Goal: Information Seeking & Learning: Understand process/instructions

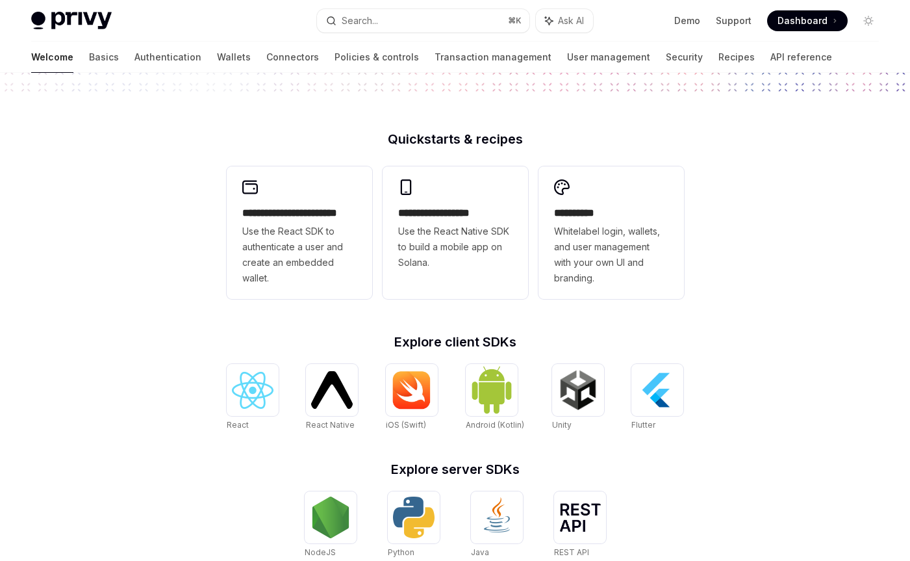
scroll to position [472, 0]
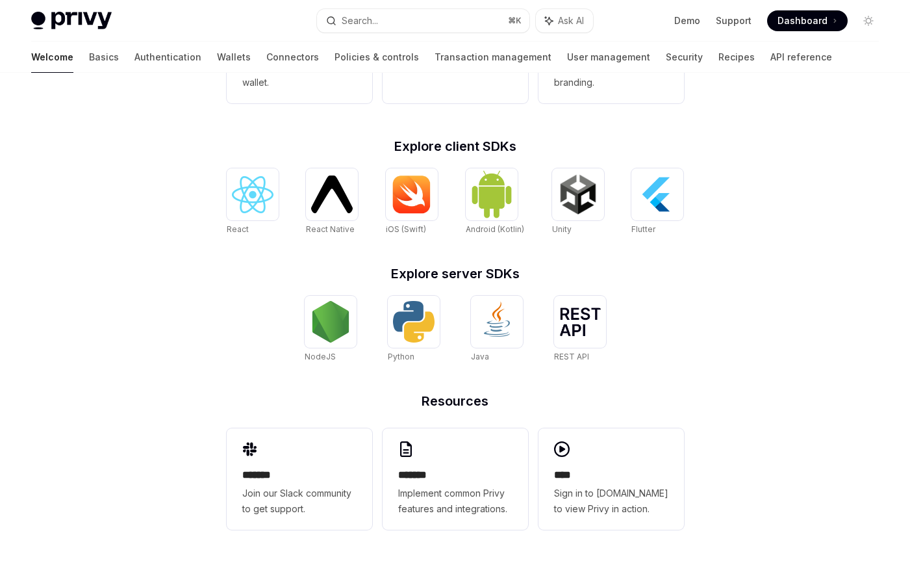
click at [243, 276] on h2 "Explore server SDKs" at bounding box center [455, 273] width 457 height 13
click at [244, 185] on img at bounding box center [253, 194] width 42 height 37
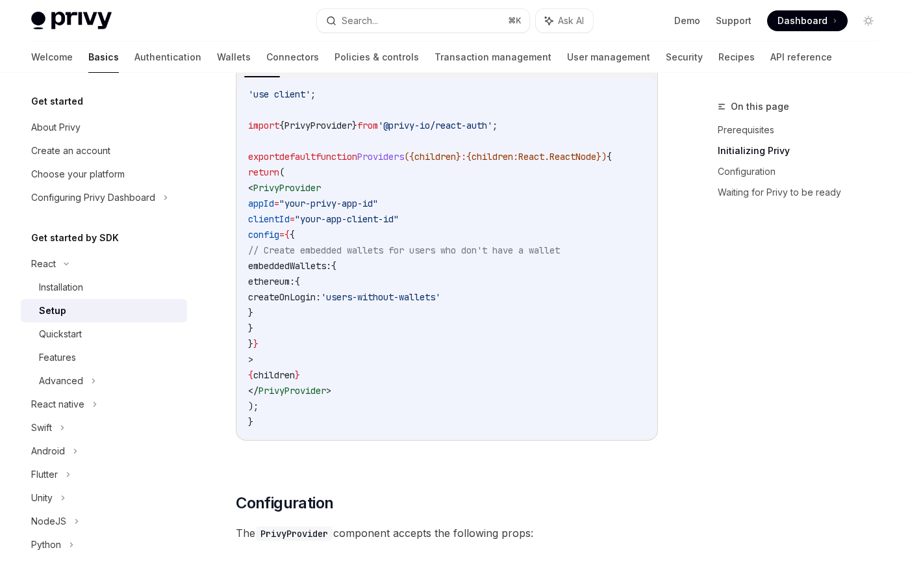
scroll to position [493, 0]
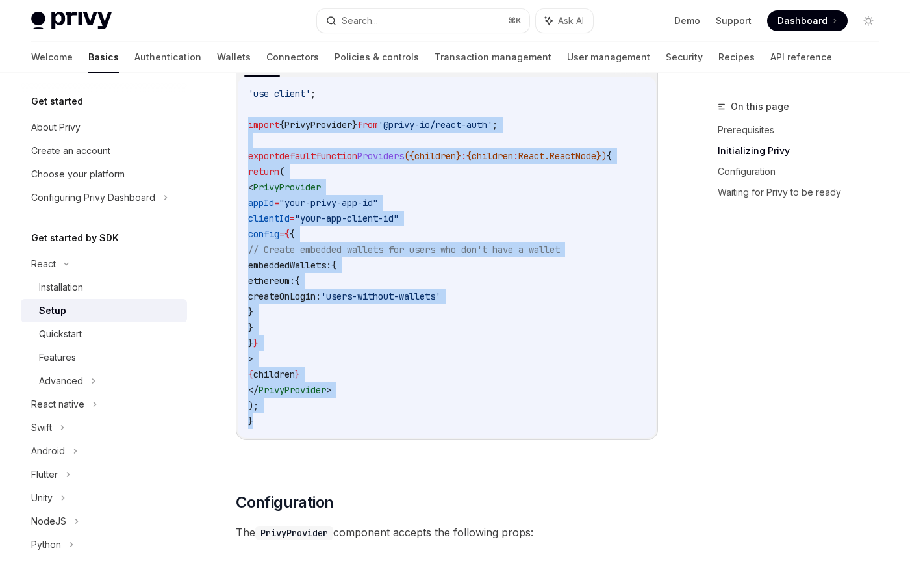
drag, startPoint x: 257, startPoint y: 419, endPoint x: 244, endPoint y: 125, distance: 294.5
click at [244, 125] on div "'use client' ; import { PrivyProvider } from '@privy-io/react-auth' ; export de…" at bounding box center [447, 257] width 418 height 361
click at [427, 197] on code "'use client' ; import { PrivyProvider } from '@privy-io/react-auth' ; export de…" at bounding box center [447, 257] width 398 height 343
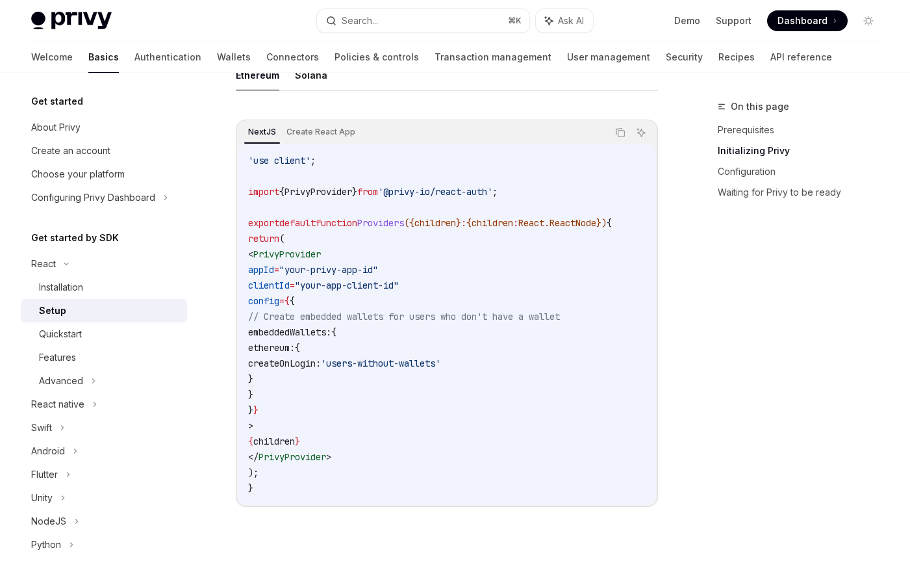
scroll to position [446, 0]
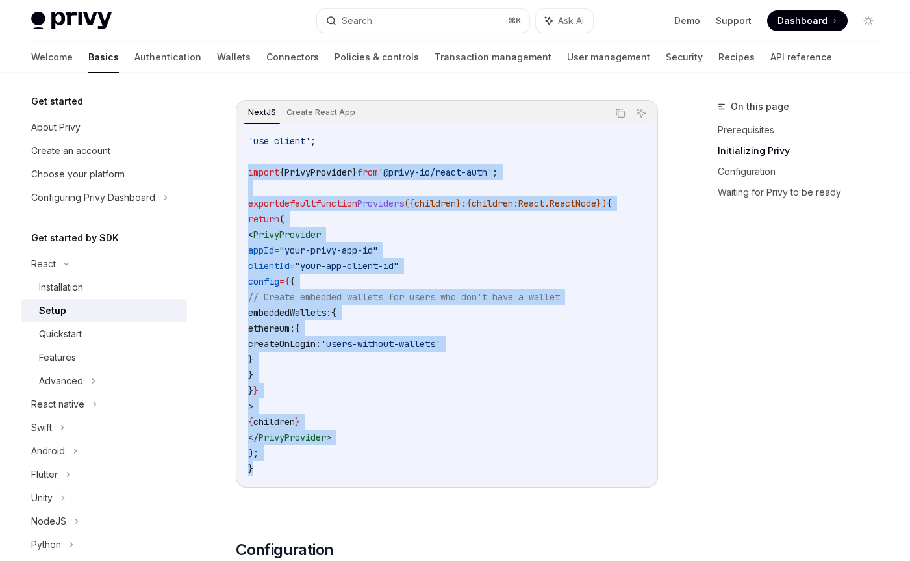
drag, startPoint x: 262, startPoint y: 468, endPoint x: 247, endPoint y: 173, distance: 295.2
click at [248, 173] on code "'use client' ; import { PrivyProvider } from '@privy-io/react-auth' ; export de…" at bounding box center [447, 304] width 398 height 343
click at [372, 292] on span "// Create embedded wallets for users who don't have a wallet" at bounding box center [404, 297] width 312 height 12
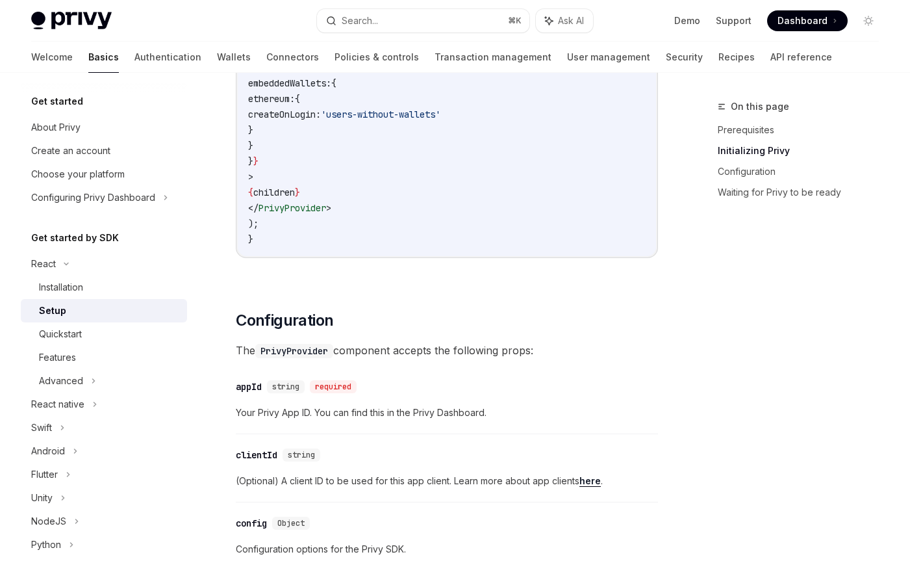
scroll to position [661, 0]
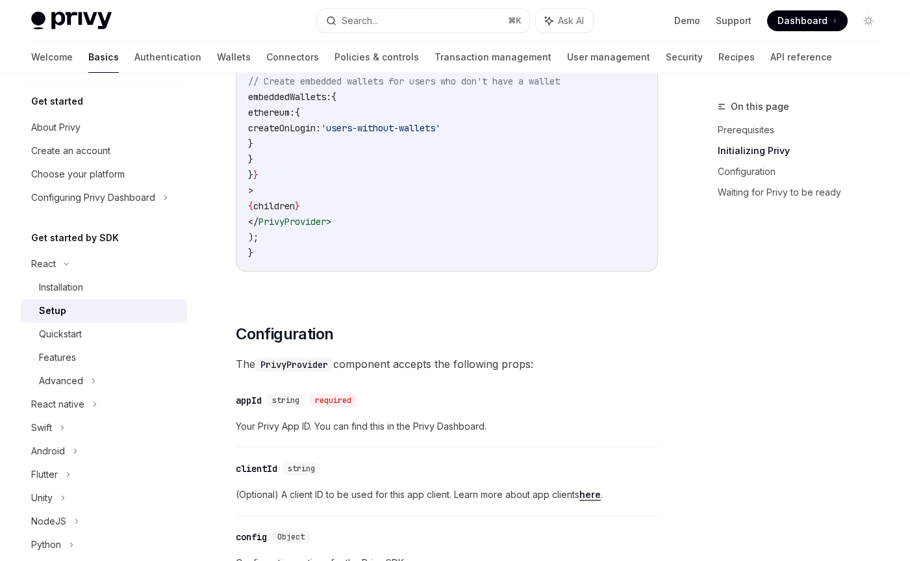
click at [295, 206] on span "children" at bounding box center [274, 206] width 42 height 12
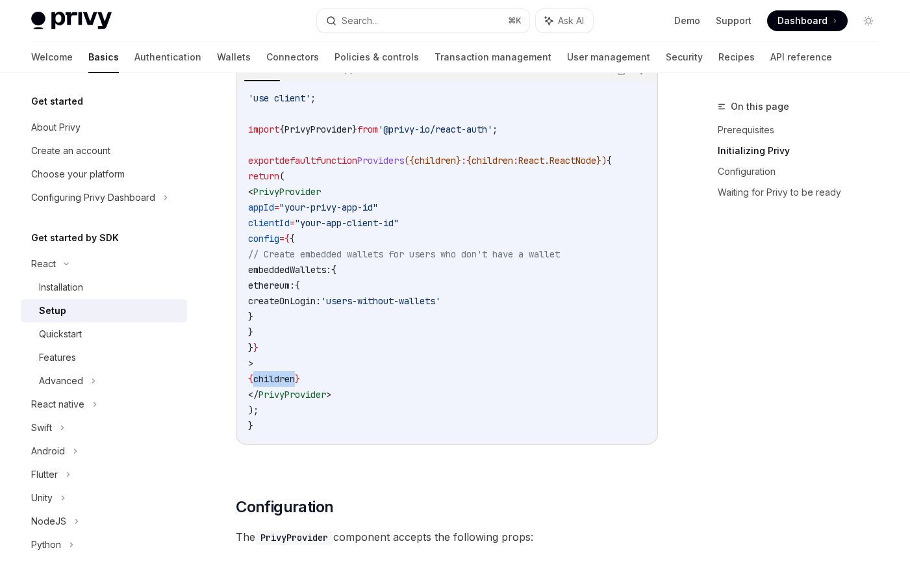
scroll to position [494, 0]
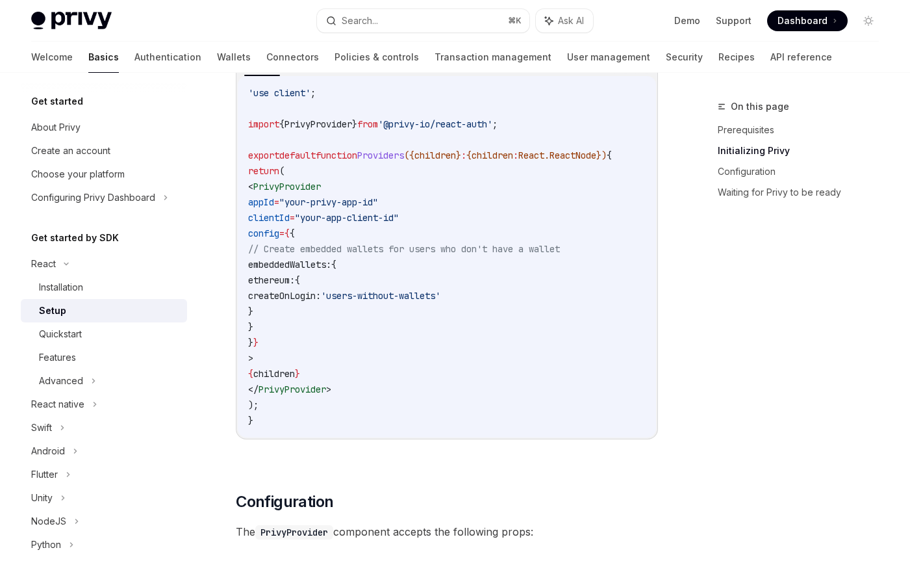
click at [504, 377] on code "'use client' ; import { PrivyProvider } from '@privy-io/react-auth' ; export de…" at bounding box center [447, 256] width 398 height 343
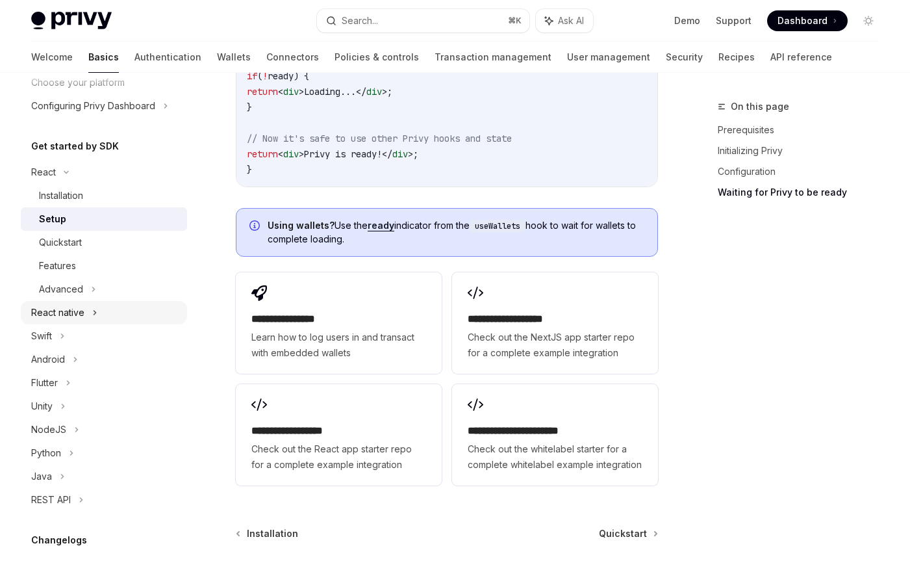
scroll to position [75, 0]
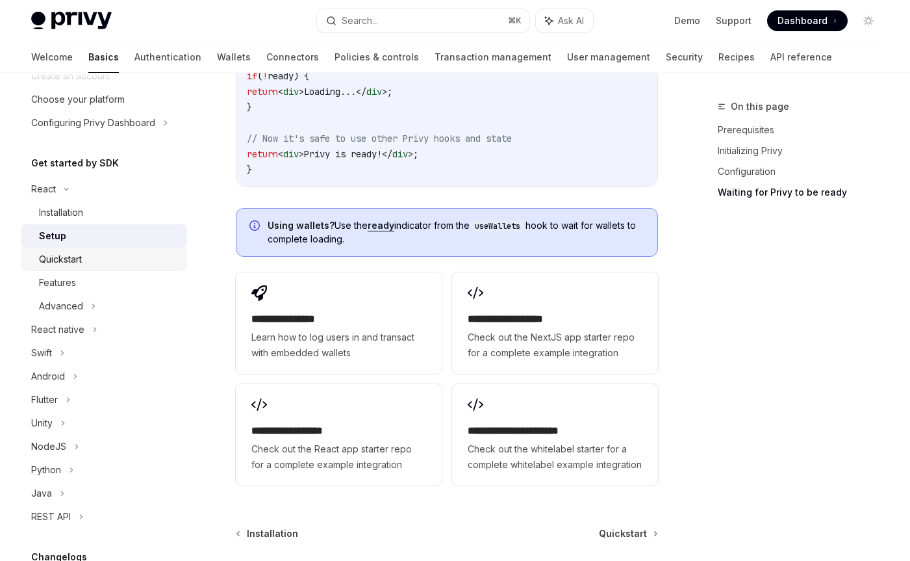
click at [121, 261] on div "Quickstart" at bounding box center [109, 259] width 140 height 16
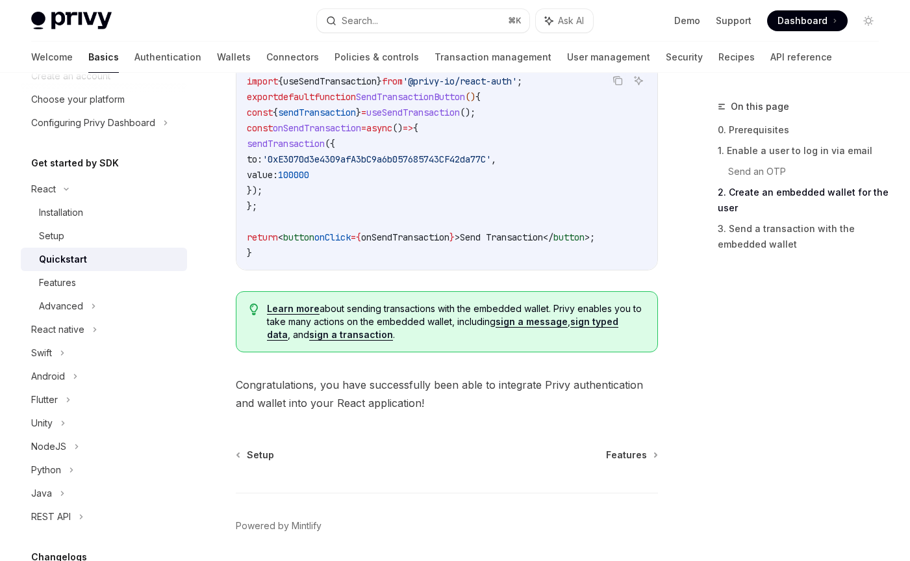
scroll to position [1333, 0]
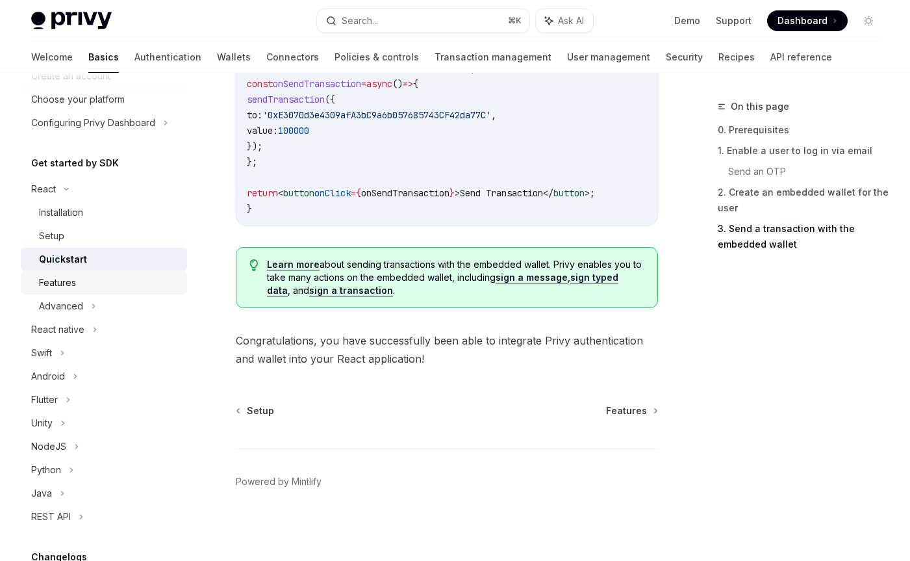
click at [90, 277] on div "Features" at bounding box center [109, 283] width 140 height 16
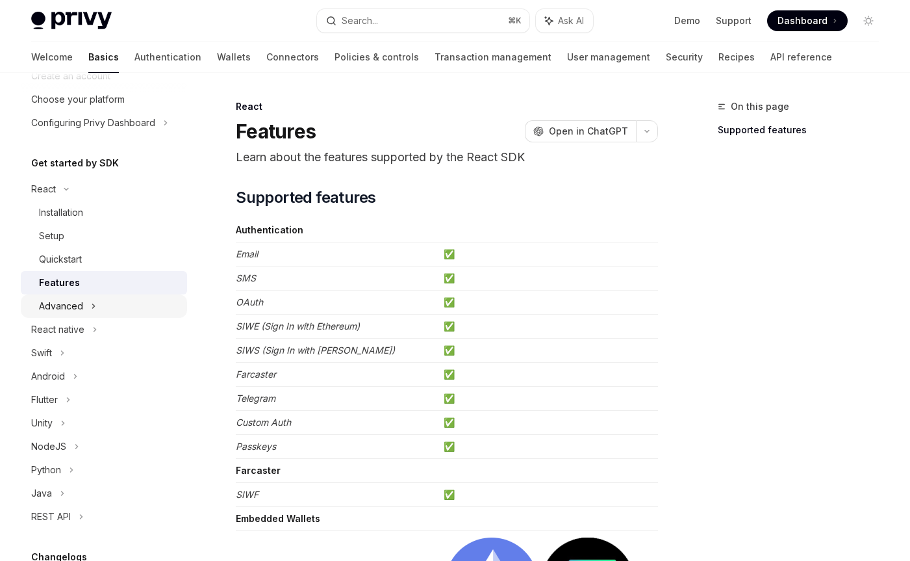
click at [91, 307] on icon at bounding box center [93, 306] width 5 height 16
type textarea "*"
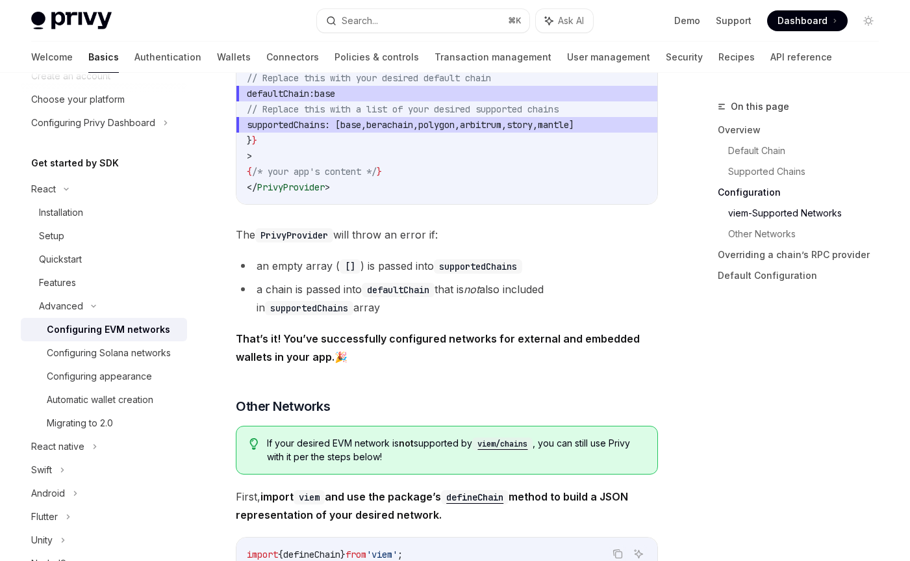
scroll to position [2188, 0]
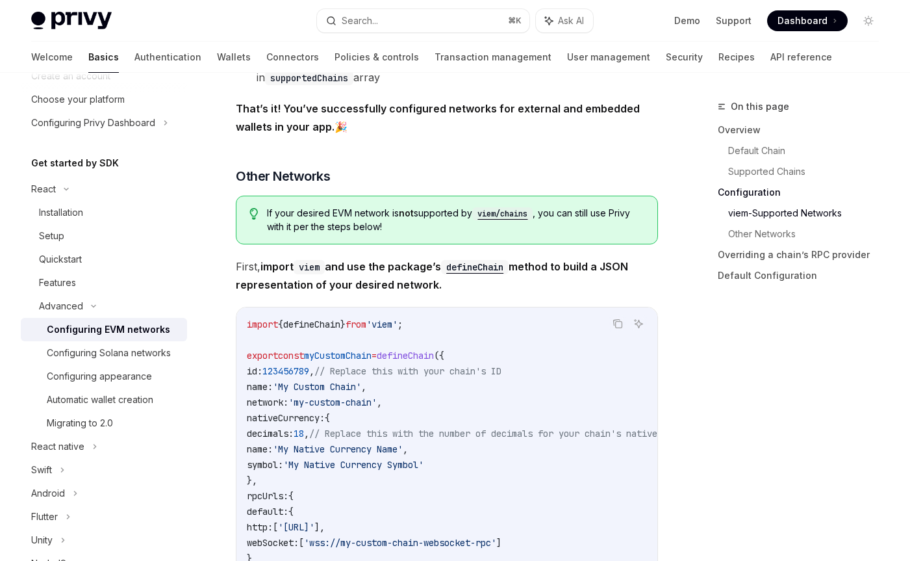
click at [716, 415] on div "On this page Overview Default Chain Supported Chains Configuration viem-Support…" at bounding box center [790, 330] width 197 height 462
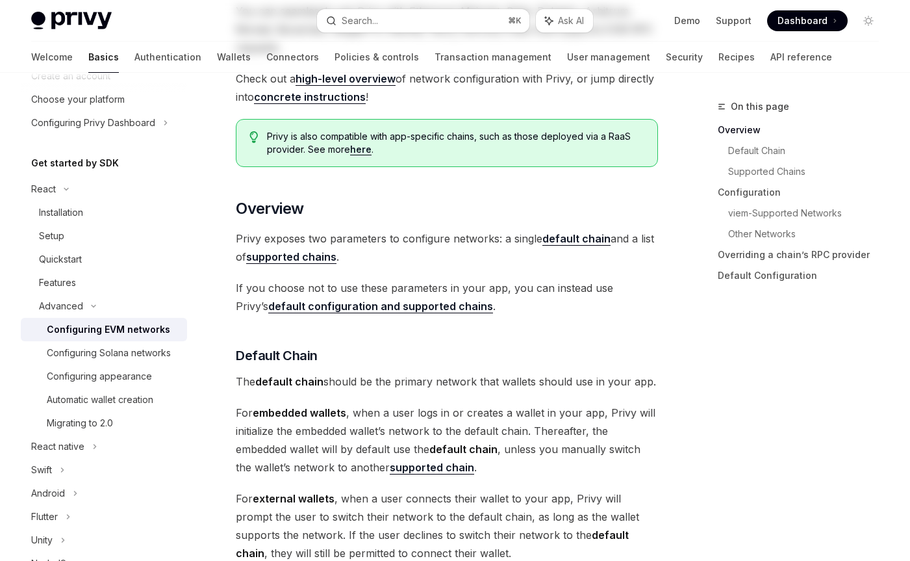
scroll to position [0, 0]
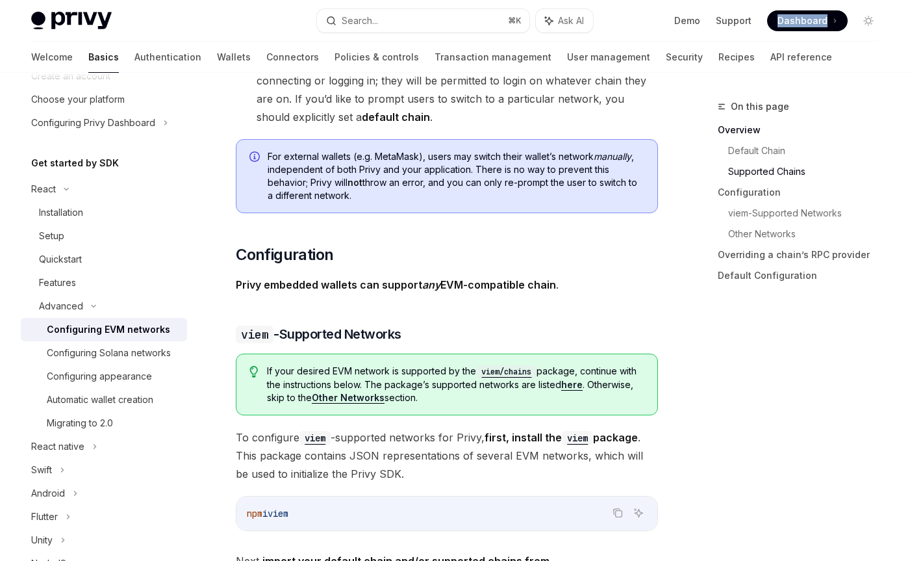
scroll to position [1123, 0]
